Goal: Task Accomplishment & Management: Complete application form

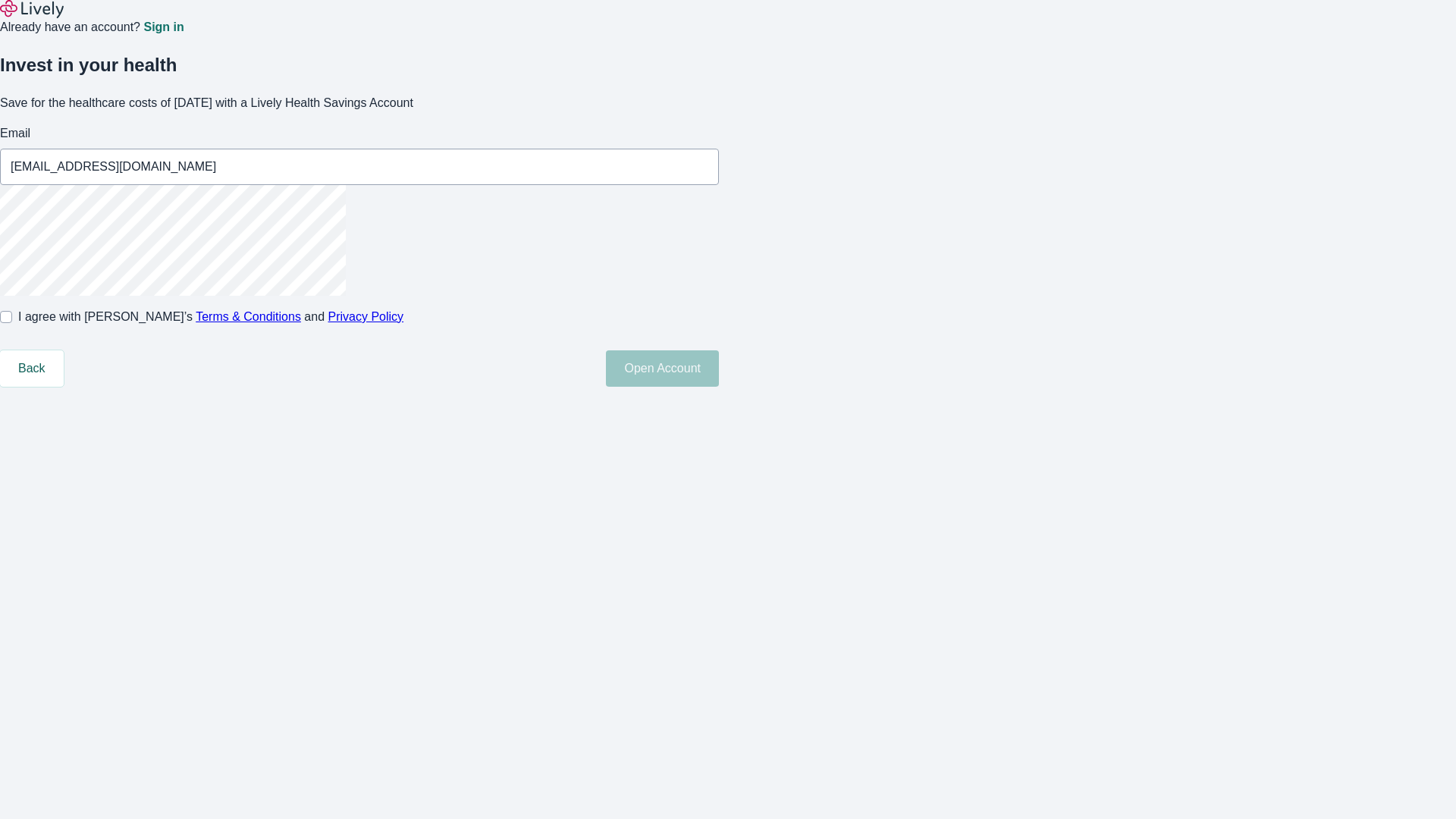
click at [12, 324] on input "I agree with Lively’s Terms & Conditions and Privacy Policy" at bounding box center [6, 316] width 12 height 12
checkbox input "true"
click at [719, 387] on button "Open Account" at bounding box center [663, 368] width 113 height 36
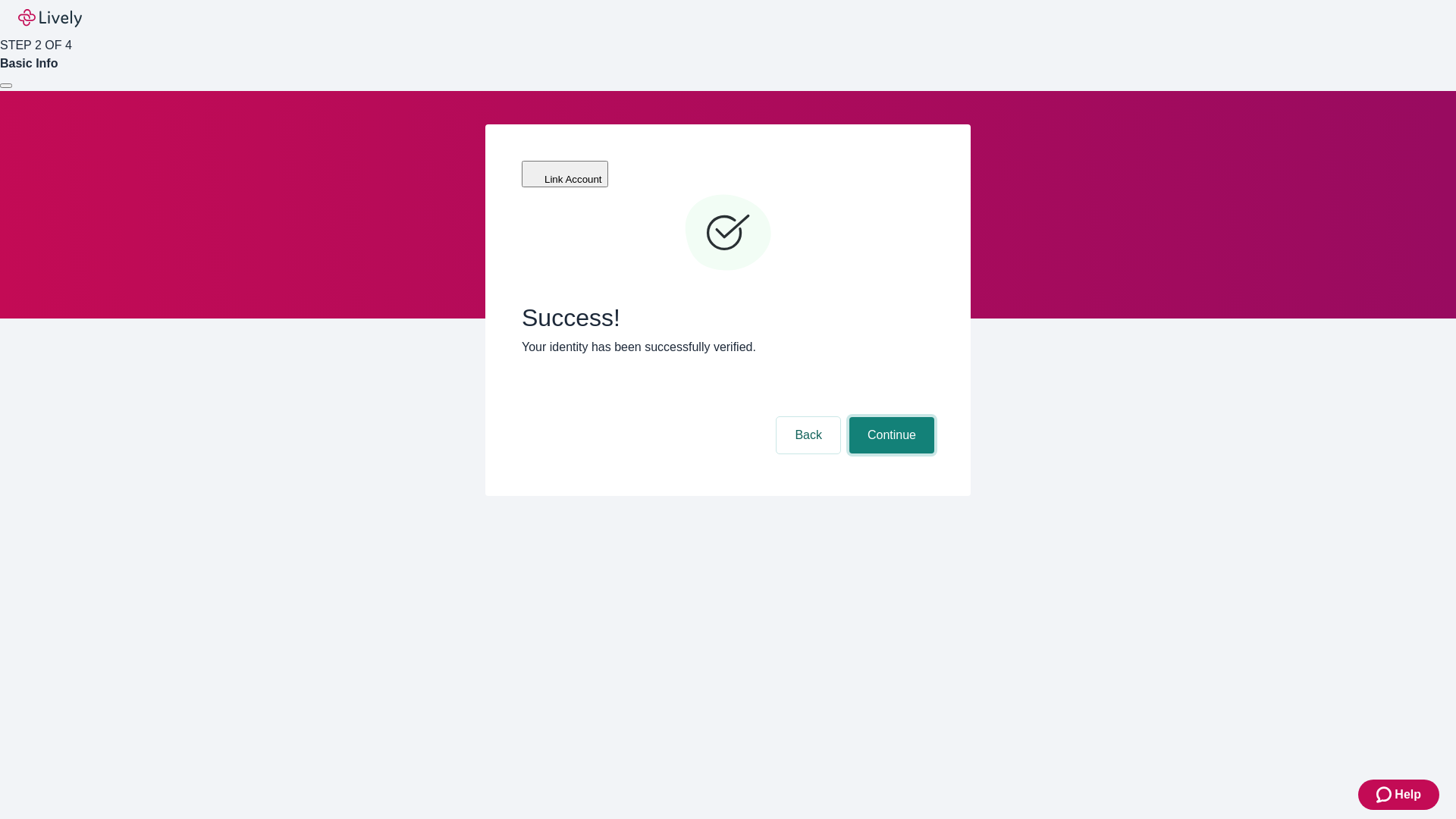
click at [890, 417] on button "Continue" at bounding box center [892, 435] width 85 height 36
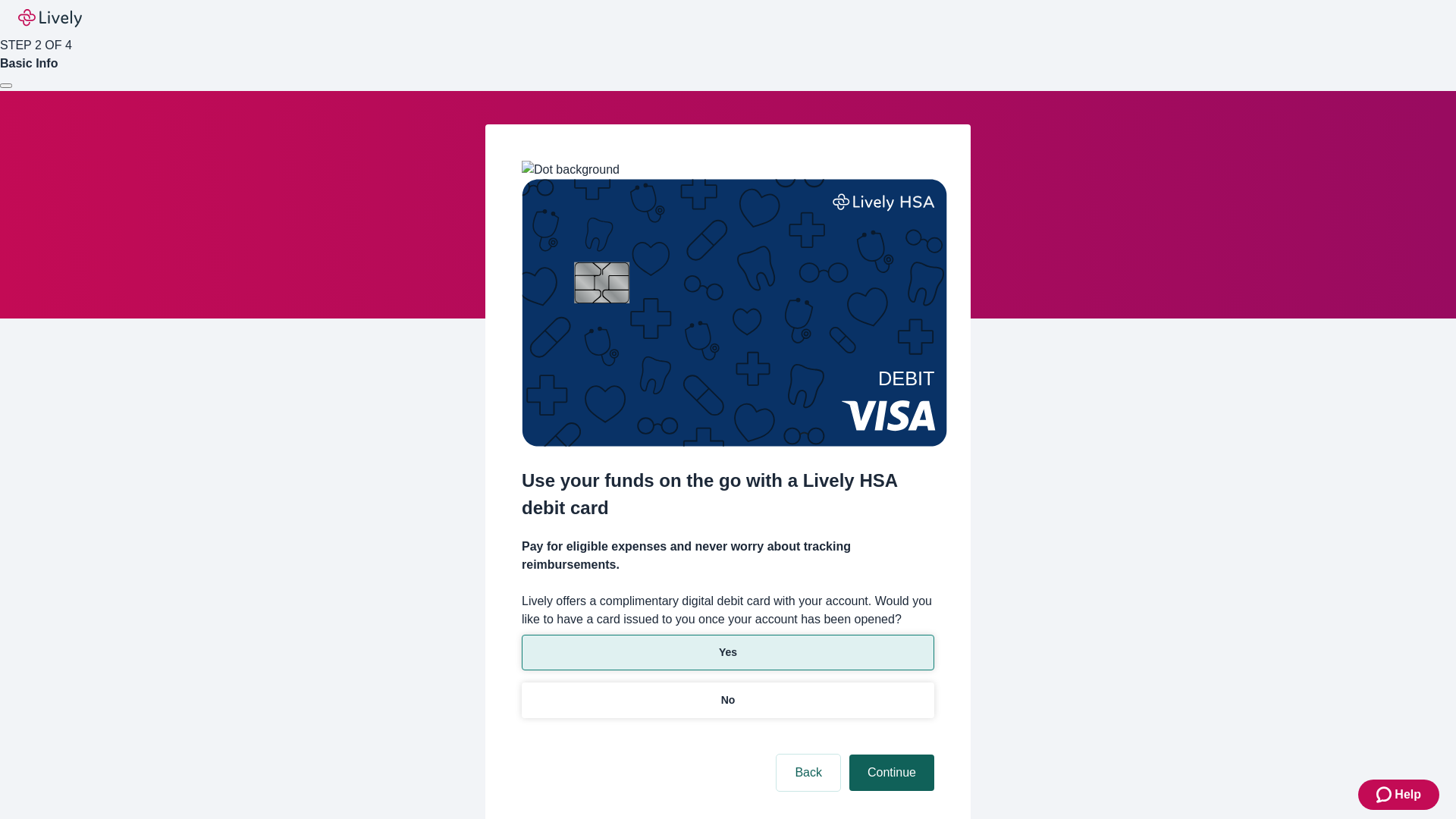
click at [727, 693] on p "No" at bounding box center [728, 700] width 14 height 16
click at [890, 755] on button "Continue" at bounding box center [892, 773] width 85 height 36
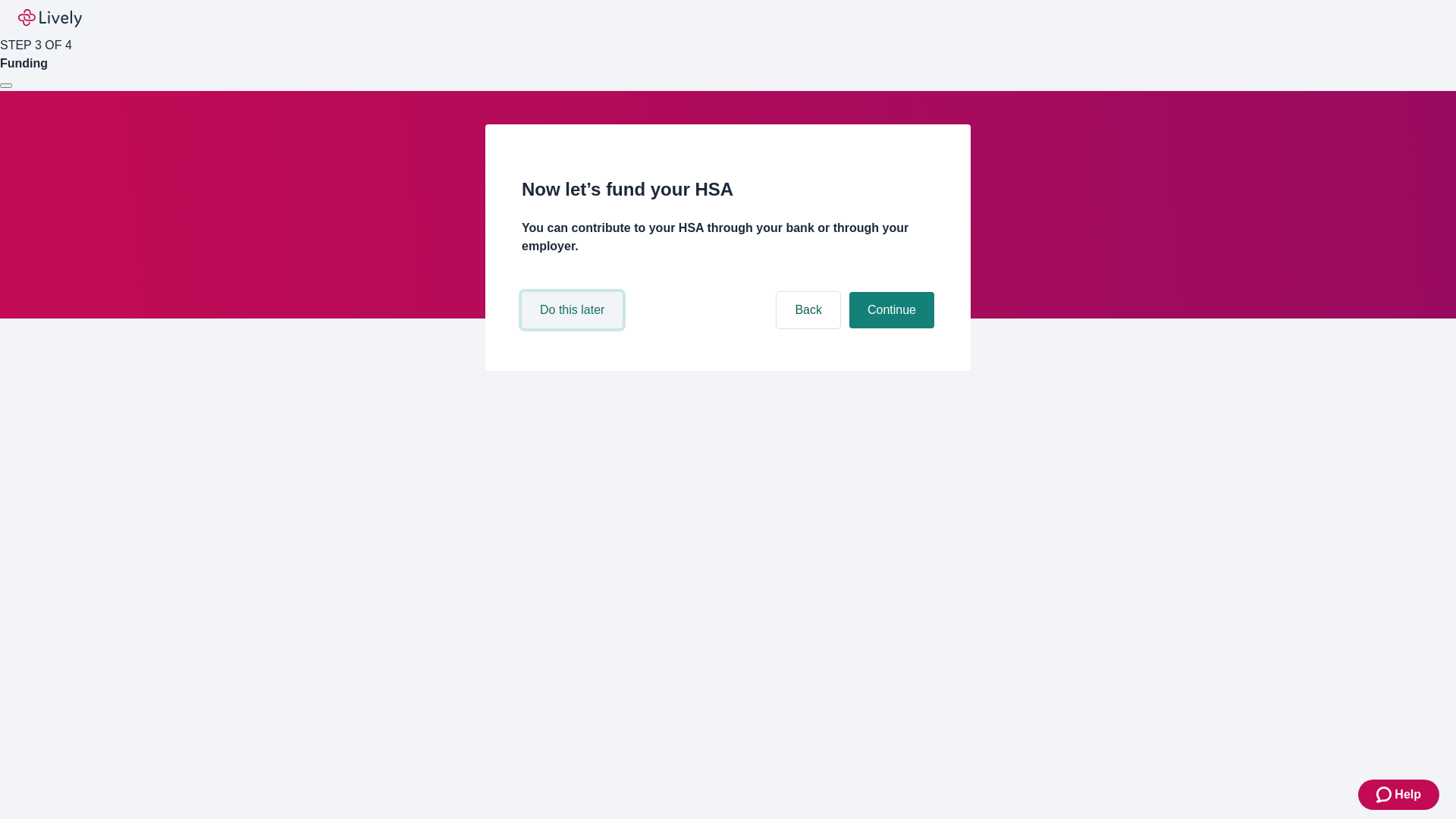
click at [575, 328] on button "Do this later" at bounding box center [572, 310] width 100 height 36
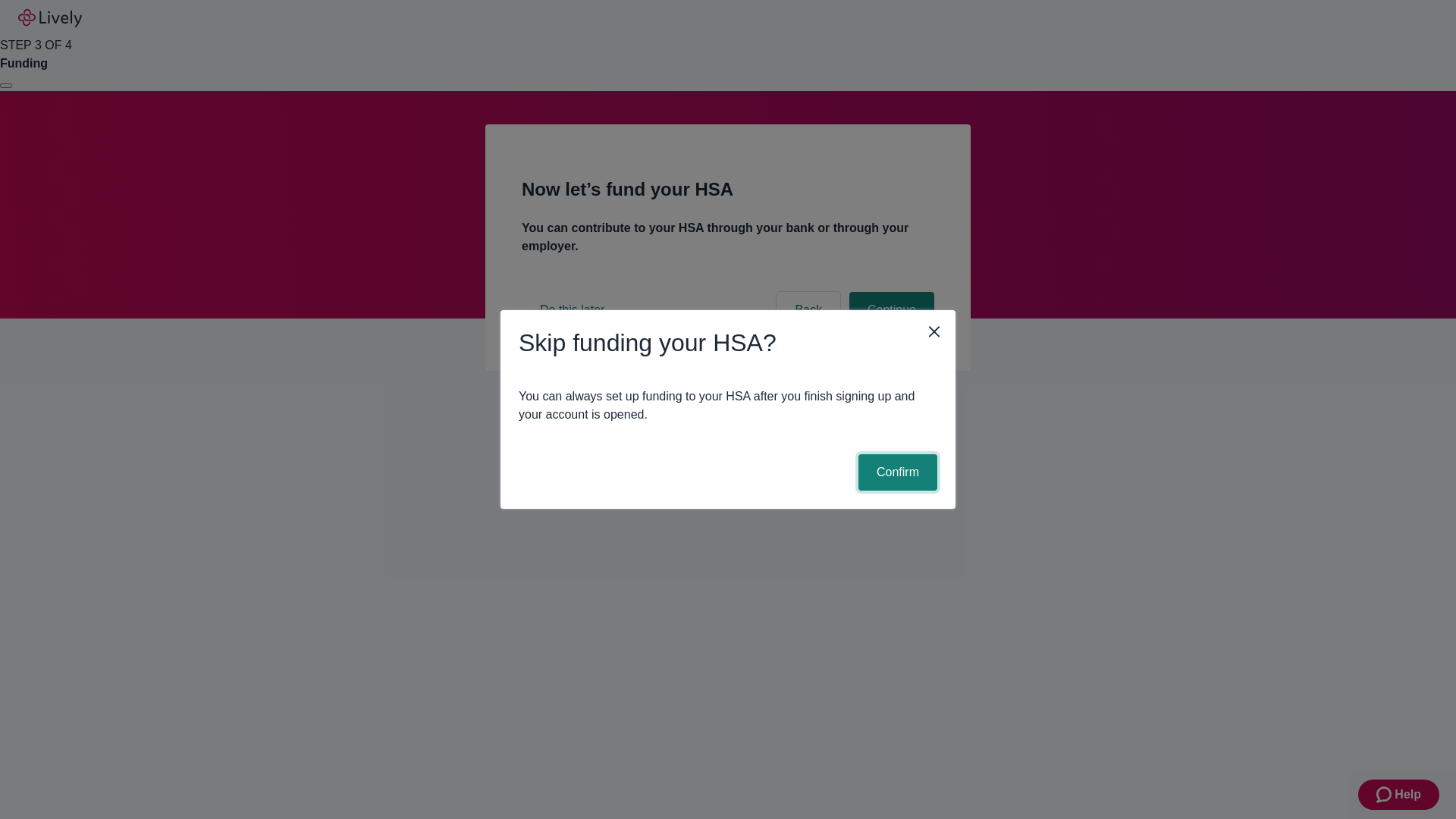
click at [895, 472] on button "Confirm" at bounding box center [897, 472] width 79 height 36
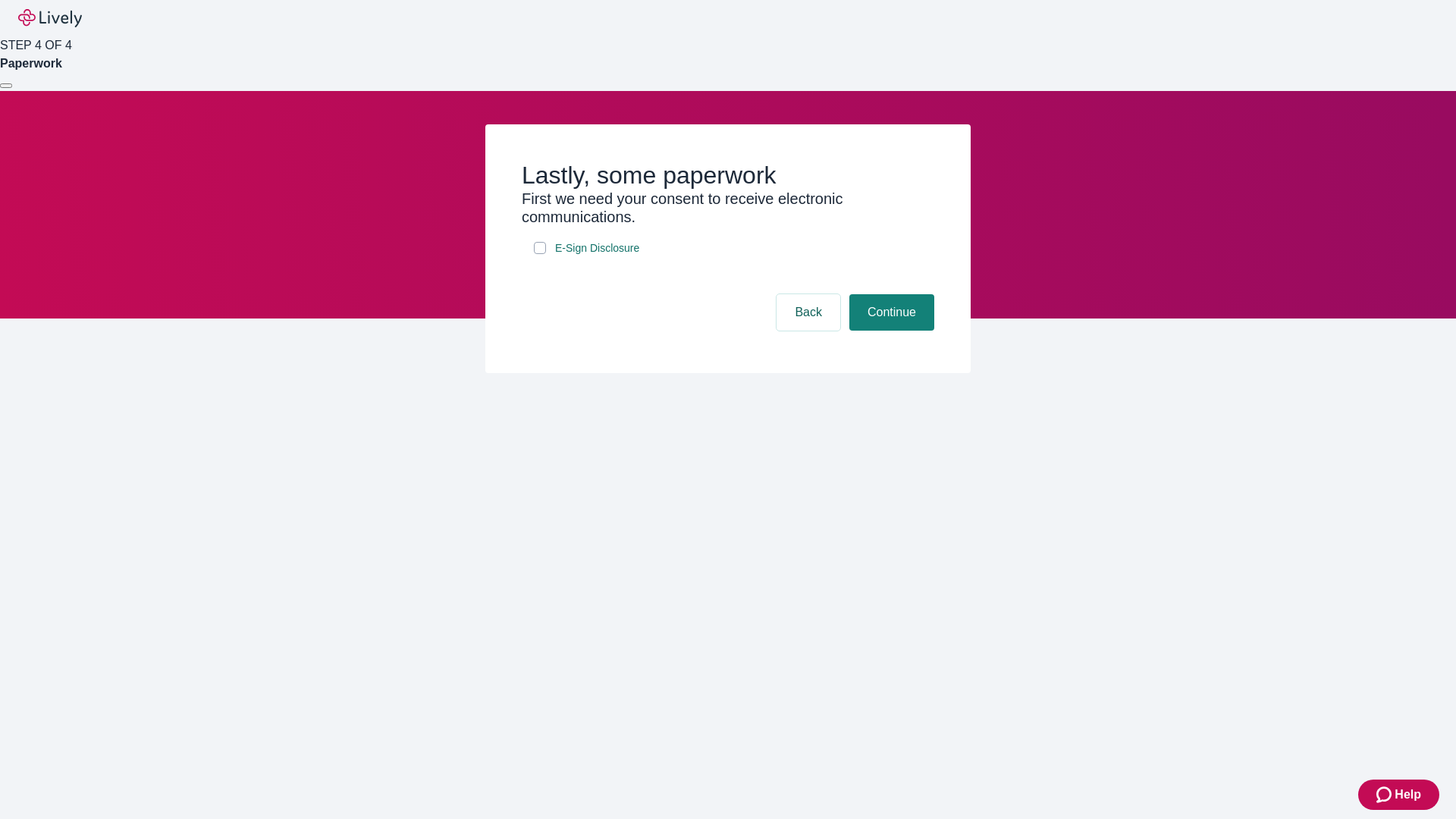
click at [540, 254] on input "E-Sign Disclosure" at bounding box center [539, 247] width 12 height 12
checkbox input "true"
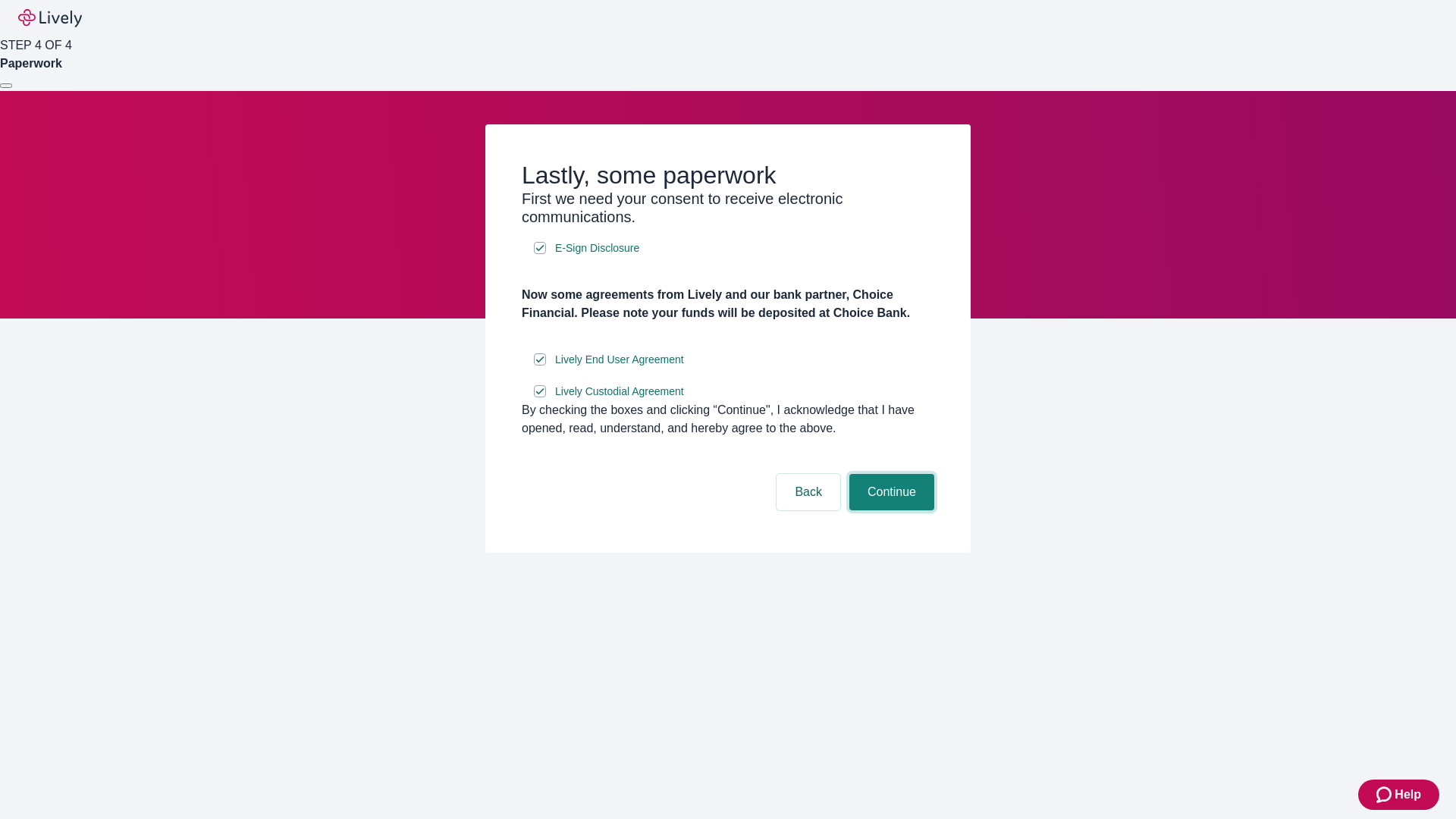
click at [890, 510] on button "Continue" at bounding box center [892, 492] width 85 height 36
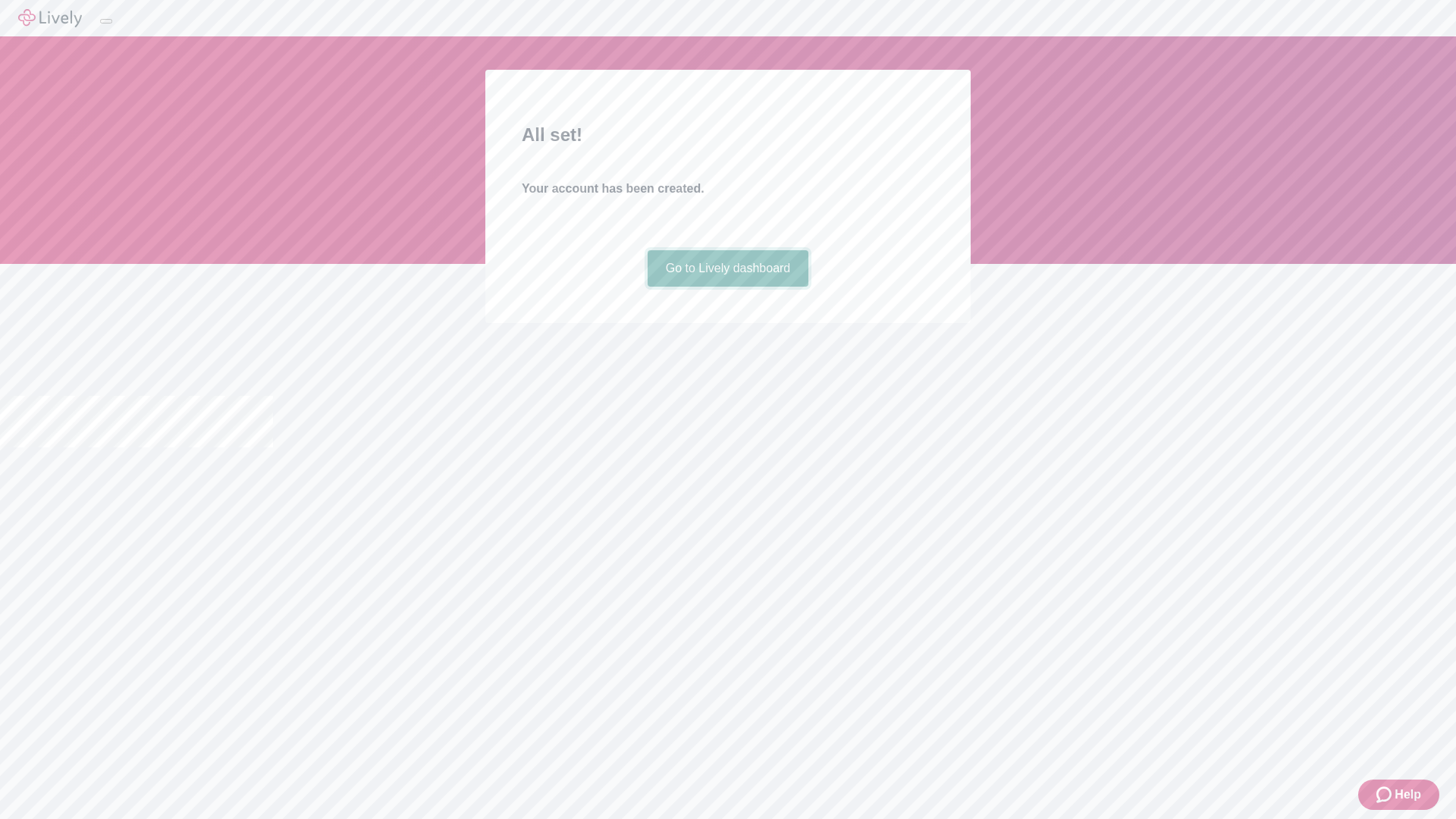
click at [727, 286] on link "Go to Lively dashboard" at bounding box center [729, 268] width 162 height 36
